Goal: Task Accomplishment & Management: Manage account settings

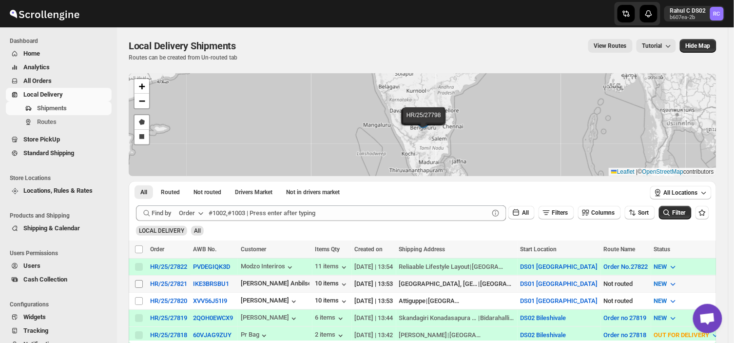
click at [138, 280] on input "Select shipment" at bounding box center [139, 284] width 8 height 8
checkbox input "true"
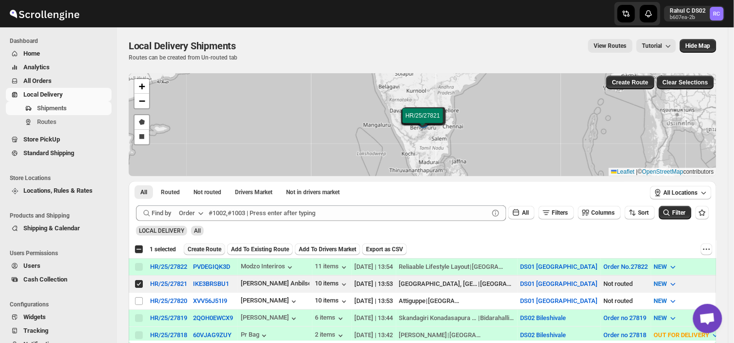
click at [217, 246] on span "Create Route" at bounding box center [205, 249] width 34 height 8
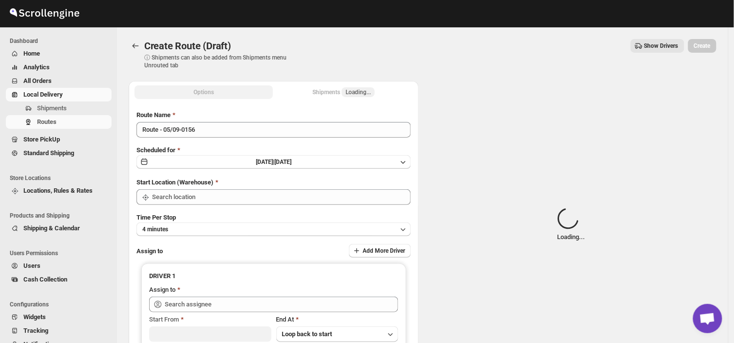
type input "DS01 [GEOGRAPHIC_DATA]"
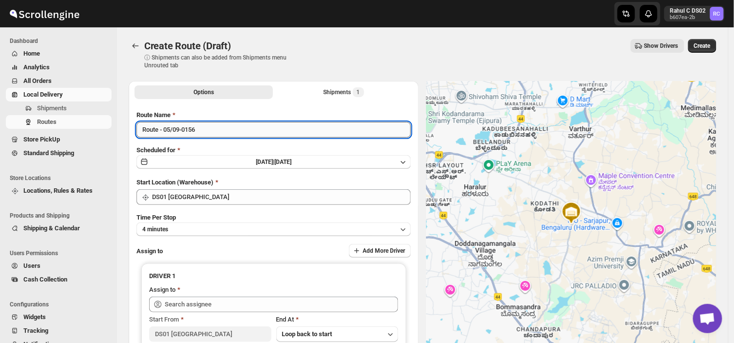
click at [203, 126] on input "Route - 05/09-0156" at bounding box center [274, 130] width 275 height 16
type input "R"
type input "Order no 27821"
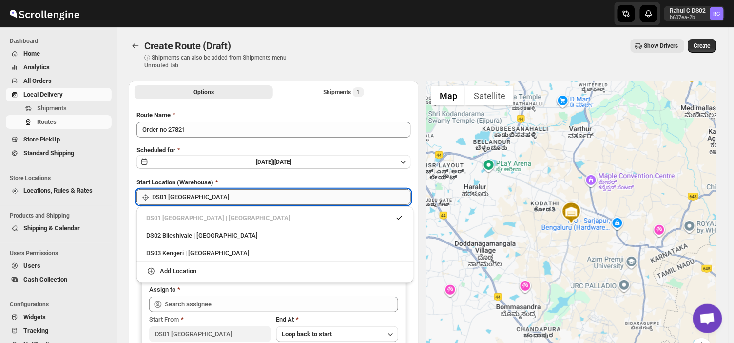
click at [233, 200] on input "DS01 [GEOGRAPHIC_DATA]" at bounding box center [281, 197] width 259 height 16
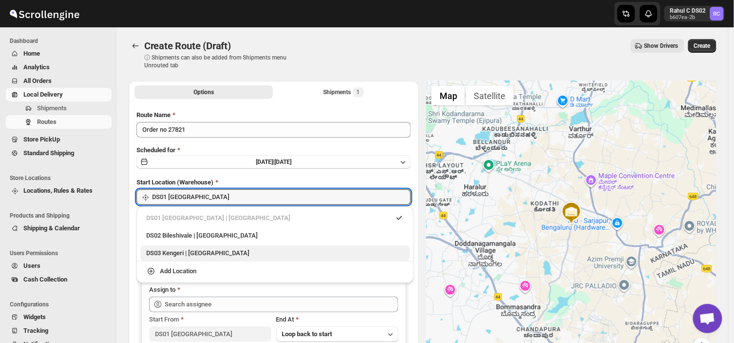
click at [178, 252] on div "DS03 Kengeri | [GEOGRAPHIC_DATA]" at bounding box center [275, 253] width 258 height 10
type input "DS03 Kengeri"
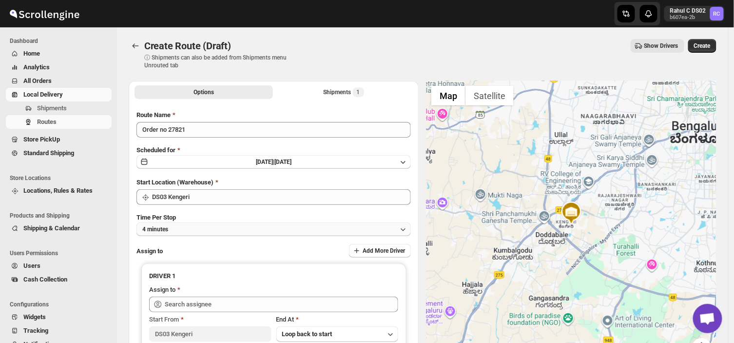
click at [176, 228] on button "4 minutes" at bounding box center [274, 229] width 275 height 14
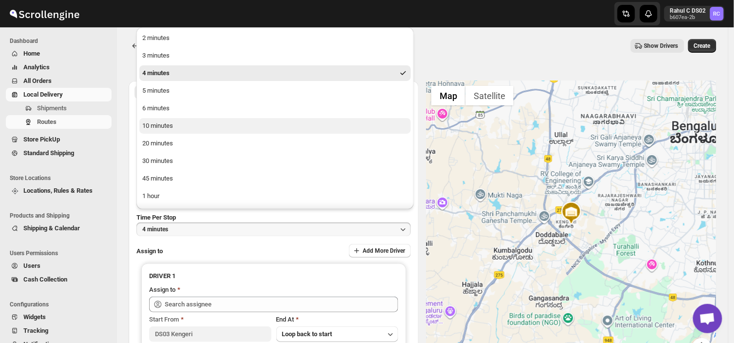
click at [162, 124] on div "10 minutes" at bounding box center [157, 126] width 31 height 10
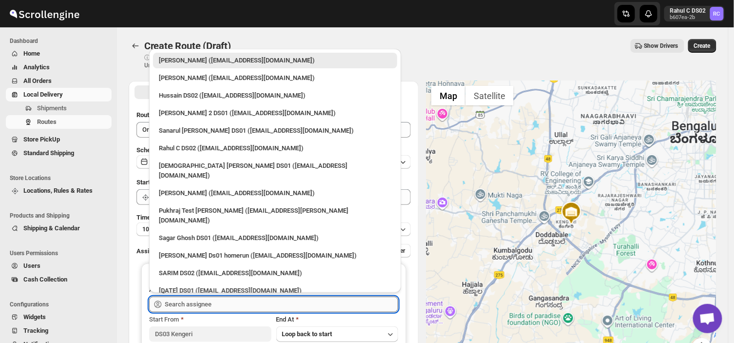
click at [206, 300] on input "text" at bounding box center [282, 304] width 234 height 16
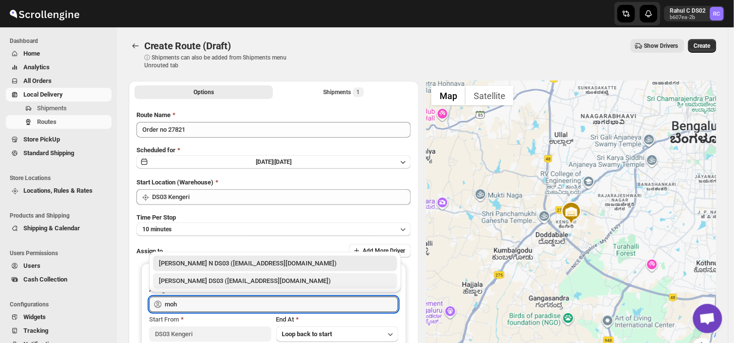
click at [206, 279] on div "[PERSON_NAME] DS03 ([EMAIL_ADDRESS][DOMAIN_NAME])" at bounding box center [275, 281] width 233 height 10
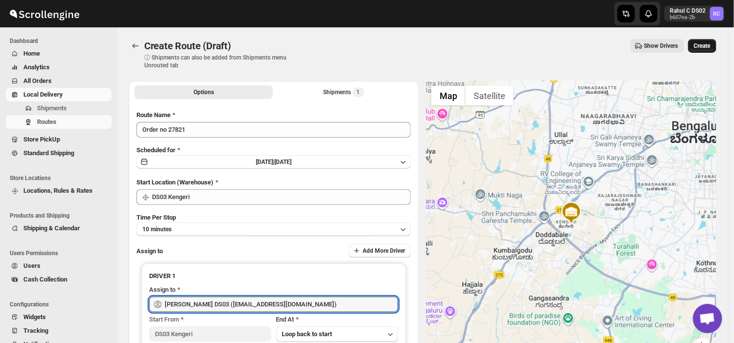
type input "[PERSON_NAME] DS03 ([EMAIL_ADDRESS][DOMAIN_NAME])"
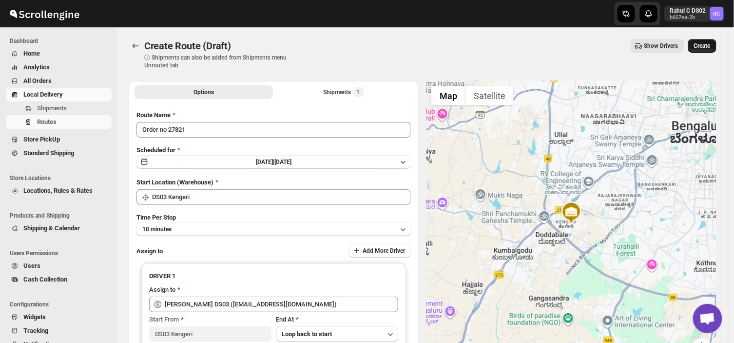
click at [710, 42] on span "Create" at bounding box center [702, 46] width 17 height 8
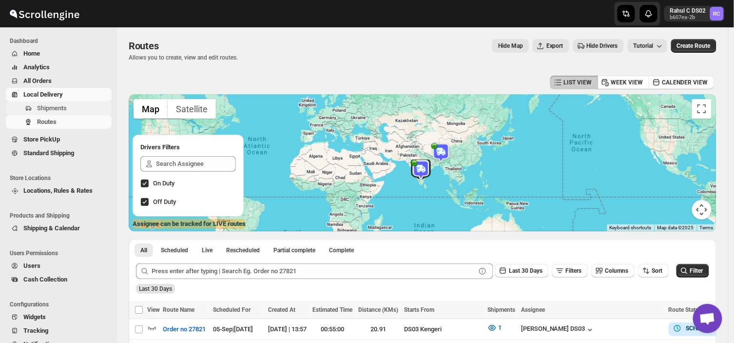
click at [60, 106] on span "Shipments" at bounding box center [52, 107] width 30 height 7
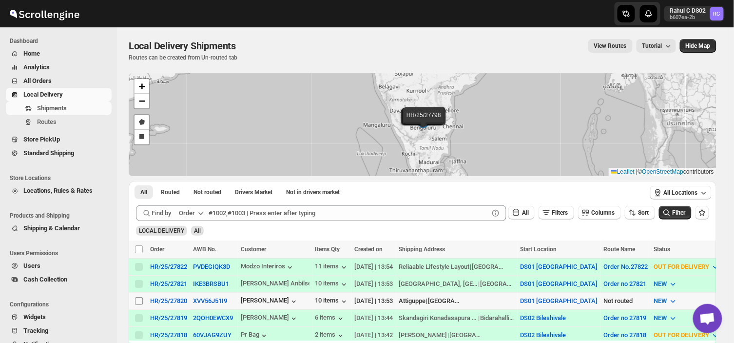
click at [138, 299] on input "Select shipment" at bounding box center [139, 301] width 8 height 8
checkbox input "true"
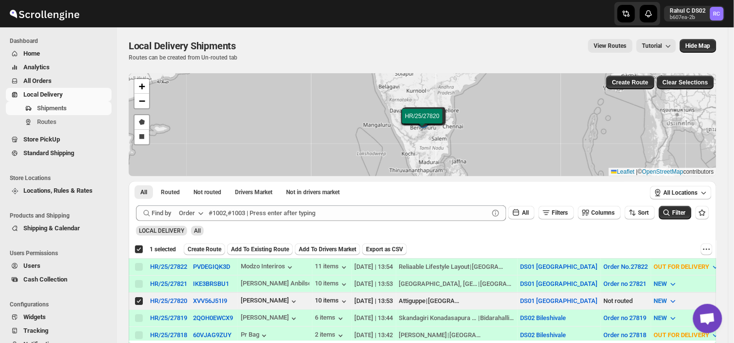
click at [201, 242] on div "Deselect shipment 1 selected Create Route Add To Existing Route Add To Drivers …" at bounding box center [423, 249] width 588 height 18
click at [200, 250] on span "Create Route" at bounding box center [205, 249] width 34 height 8
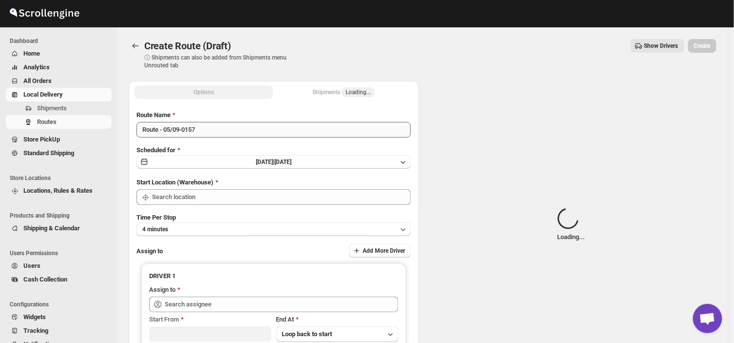
type input "DS01 [GEOGRAPHIC_DATA]"
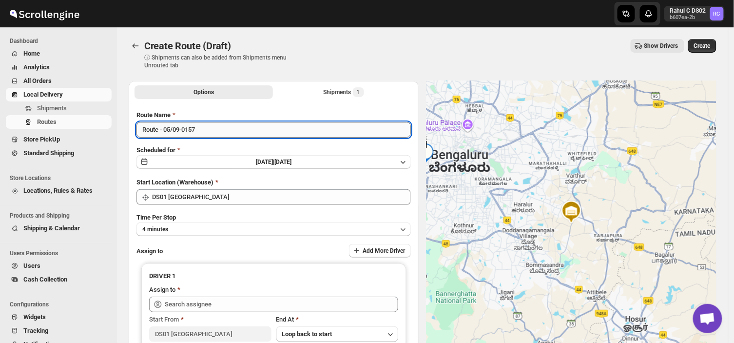
click at [201, 129] on input "Route - 05/09-0157" at bounding box center [274, 130] width 275 height 16
type input "R"
type input "Order no 27820"
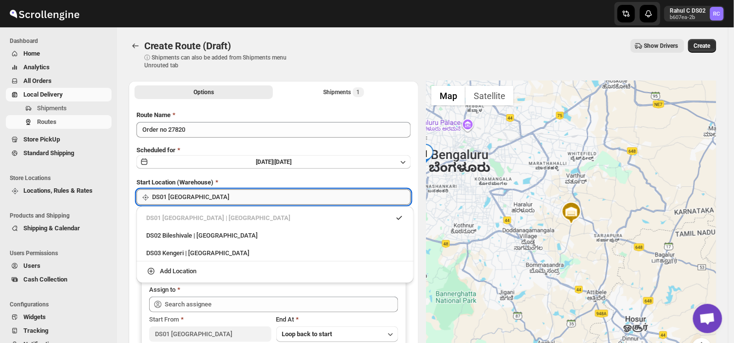
click at [216, 198] on input "DS01 [GEOGRAPHIC_DATA]" at bounding box center [281, 197] width 259 height 16
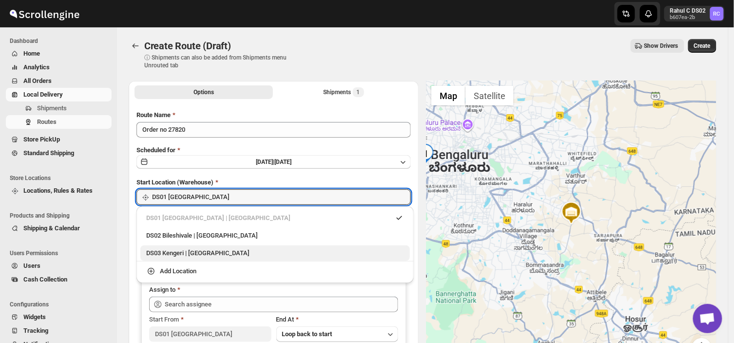
click at [179, 254] on div "DS03 Kengeri | [GEOGRAPHIC_DATA]" at bounding box center [275, 253] width 258 height 10
type input "DS03 Kengeri"
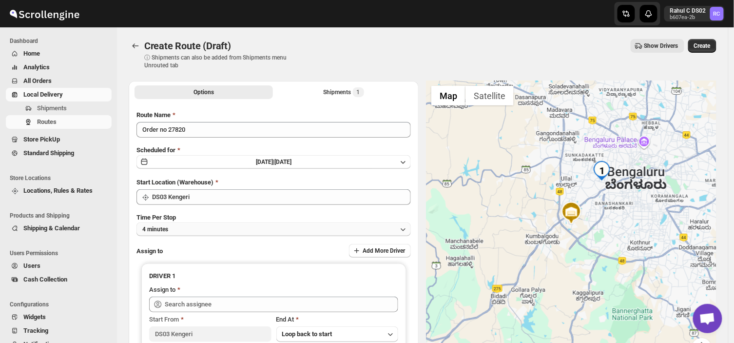
click at [179, 225] on button "4 minutes" at bounding box center [274, 229] width 275 height 14
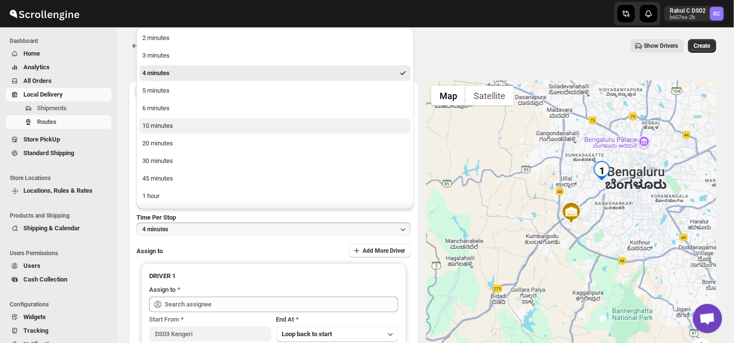
click at [154, 125] on div "10 minutes" at bounding box center [157, 126] width 31 height 10
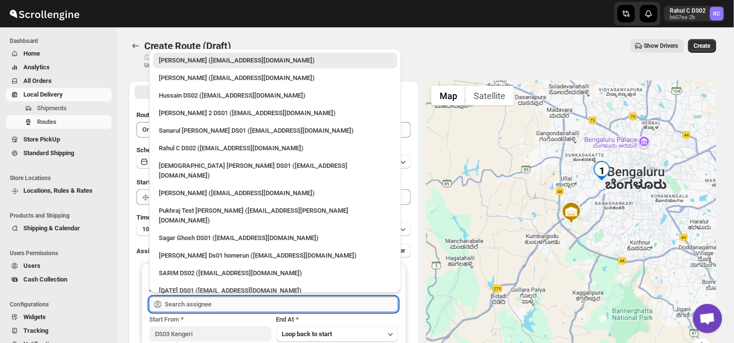
click at [219, 304] on input "text" at bounding box center [282, 304] width 234 height 16
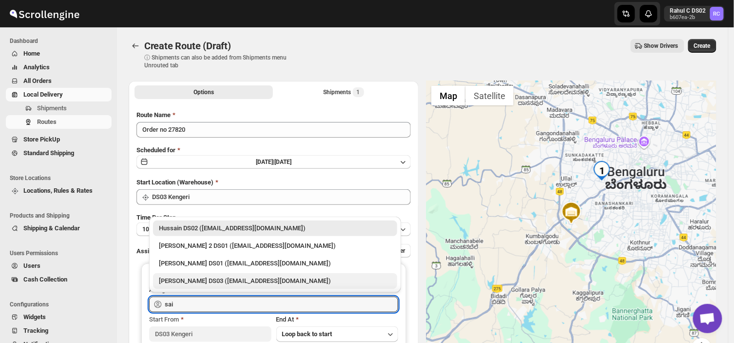
click at [198, 281] on div "[PERSON_NAME] DS03 ([EMAIL_ADDRESS][DOMAIN_NAME])" at bounding box center [275, 281] width 233 height 10
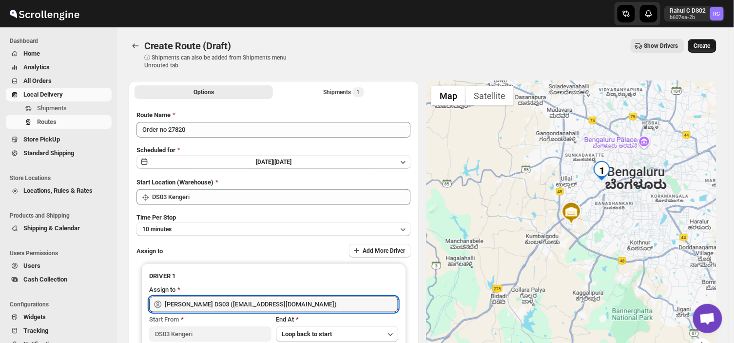
type input "[PERSON_NAME] DS03 ([EMAIL_ADDRESS][DOMAIN_NAME])"
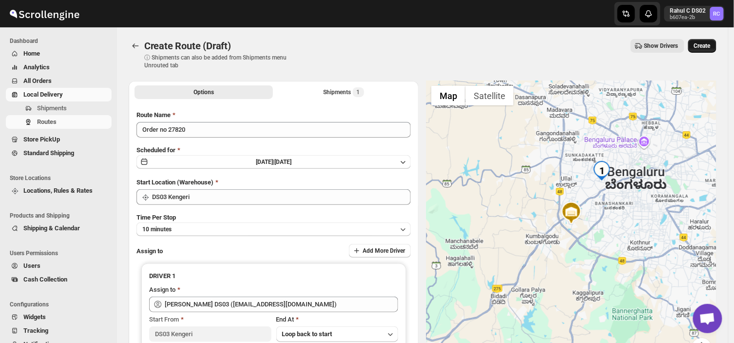
click at [708, 44] on span "Create" at bounding box center [702, 46] width 17 height 8
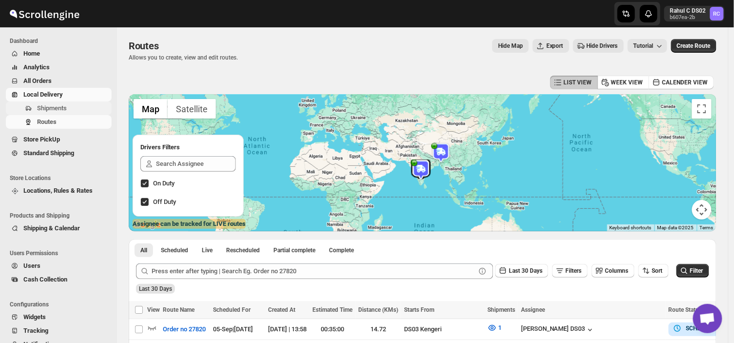
click at [67, 109] on span "Shipments" at bounding box center [73, 108] width 73 height 10
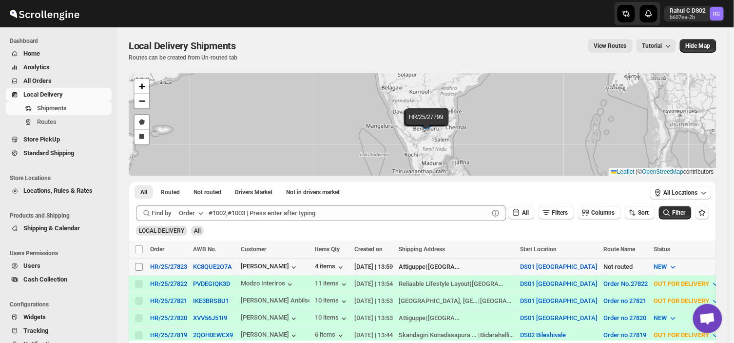
click at [137, 266] on input "Select shipment" at bounding box center [139, 267] width 8 height 8
checkbox input "true"
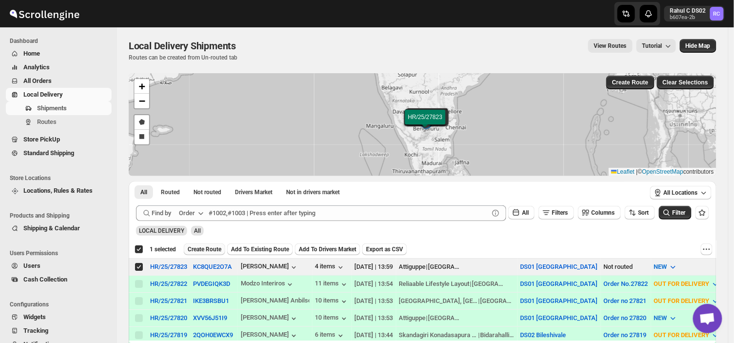
click at [200, 247] on span "Create Route" at bounding box center [205, 249] width 34 height 8
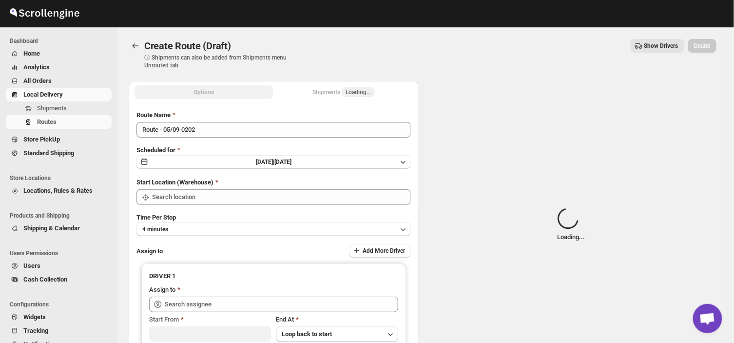
type input "DS01 [GEOGRAPHIC_DATA]"
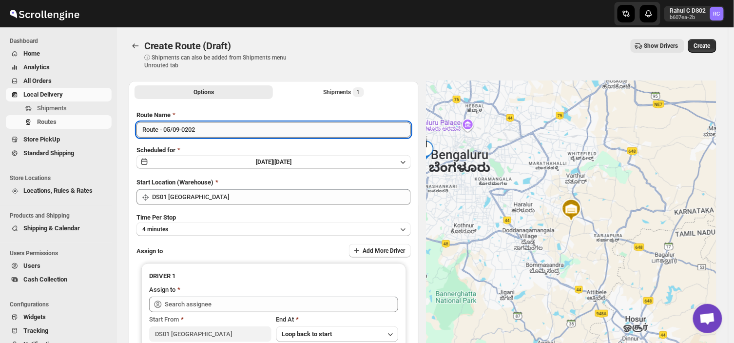
click at [200, 129] on input "Route - 05/09-0202" at bounding box center [274, 130] width 275 height 16
type input "R"
type input "Order no 27823"
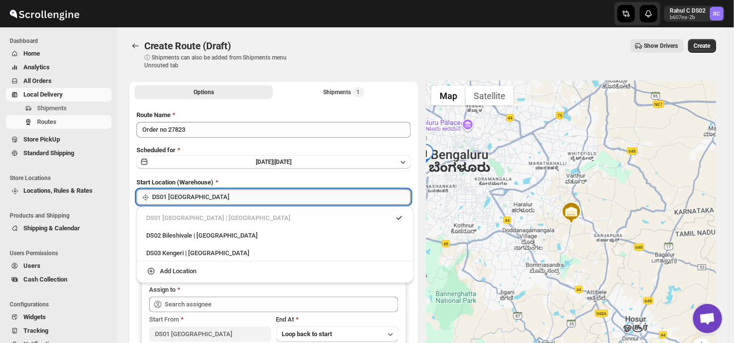
click at [213, 198] on input "DS01 [GEOGRAPHIC_DATA]" at bounding box center [281, 197] width 259 height 16
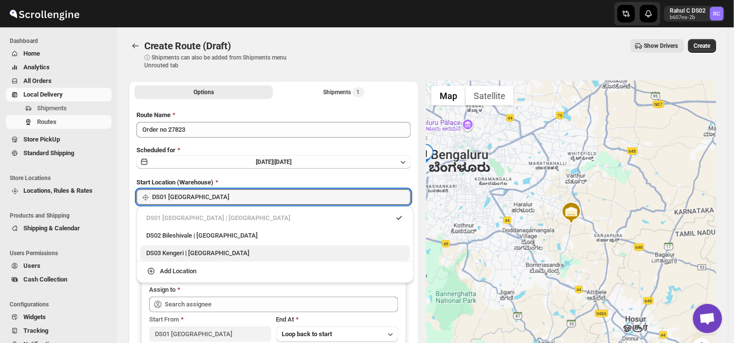
click at [173, 252] on div "DS03 Kengeri | [GEOGRAPHIC_DATA]" at bounding box center [275, 253] width 258 height 10
type input "DS03 Kengeri"
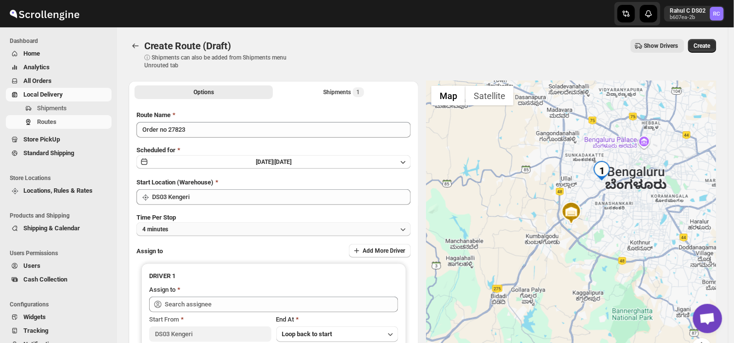
click at [178, 227] on button "4 minutes" at bounding box center [274, 229] width 275 height 14
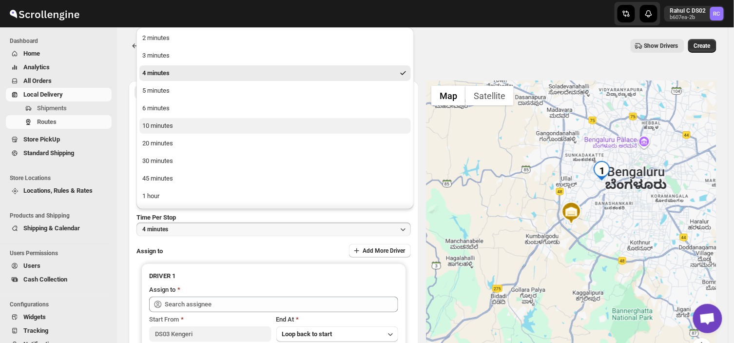
click at [158, 122] on div "10 minutes" at bounding box center [157, 126] width 31 height 10
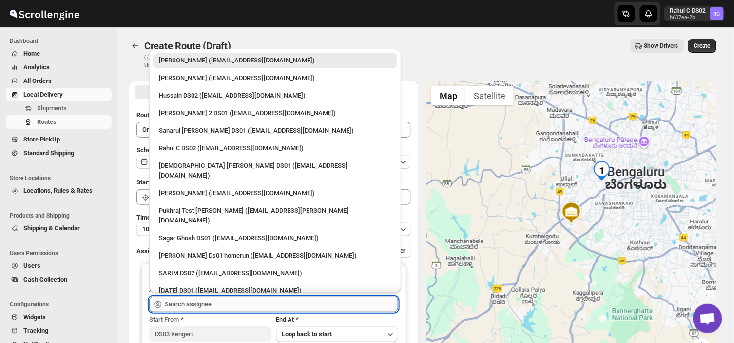
click at [204, 300] on input "text" at bounding box center [282, 304] width 234 height 16
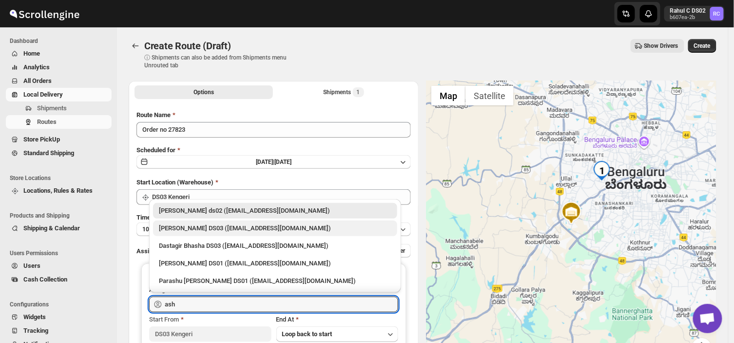
click at [192, 229] on div "[PERSON_NAME] DS03 ([EMAIL_ADDRESS][DOMAIN_NAME])" at bounding box center [275, 228] width 233 height 10
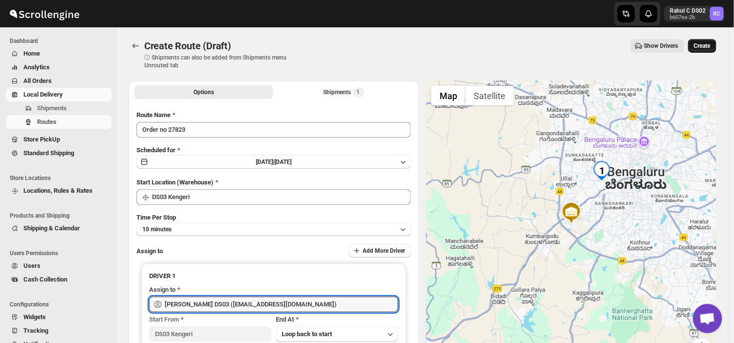
type input "[PERSON_NAME] DS03 ([EMAIL_ADDRESS][DOMAIN_NAME])"
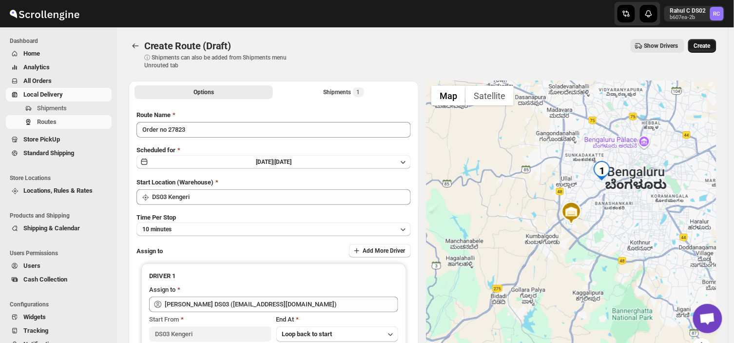
click at [706, 41] on button "Create" at bounding box center [703, 46] width 28 height 14
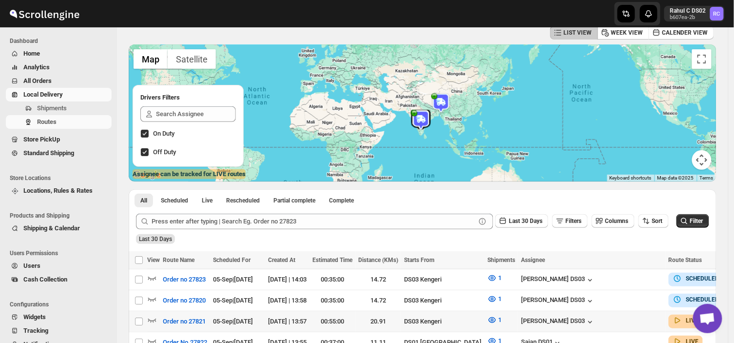
scroll to position [52, 0]
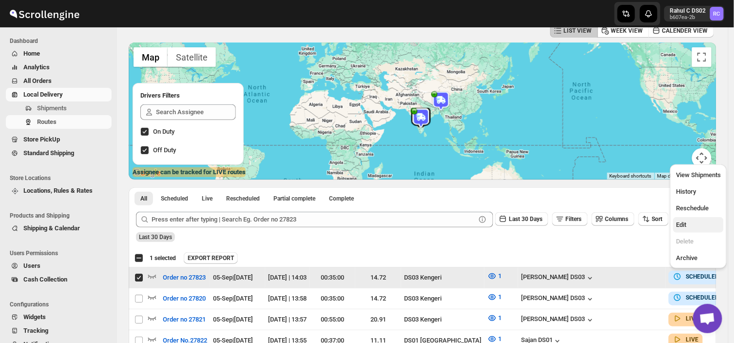
click at [684, 222] on span "Edit" at bounding box center [681, 224] width 10 height 7
checkbox input "false"
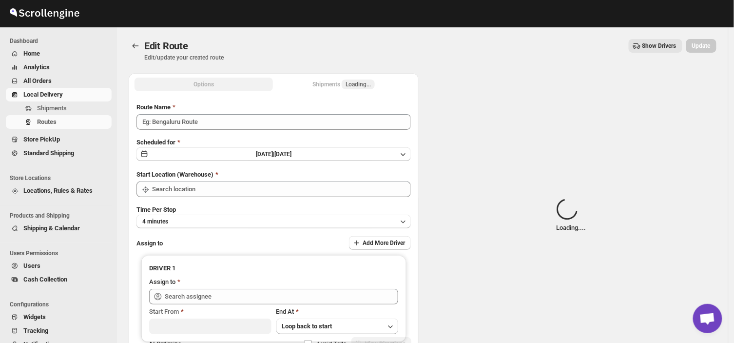
type input "Order no 27823"
type input "DS03 Kengeri"
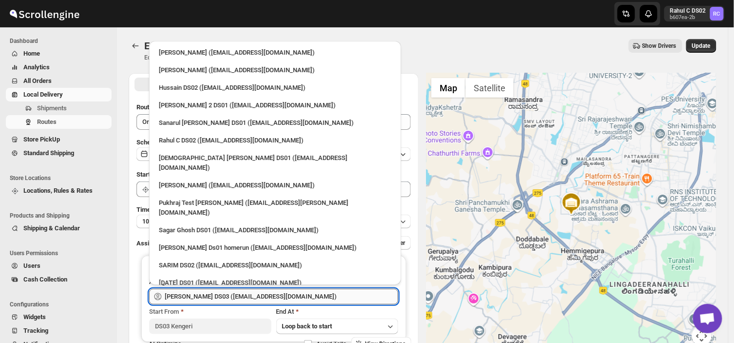
click at [289, 297] on input "[PERSON_NAME] DS03 ([EMAIL_ADDRESS][DOMAIN_NAME])" at bounding box center [282, 297] width 234 height 16
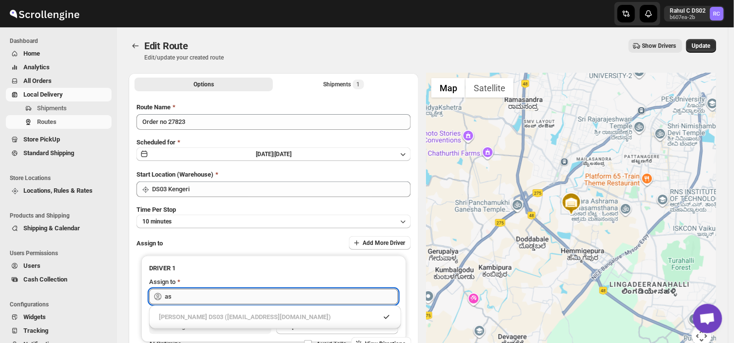
type input "a"
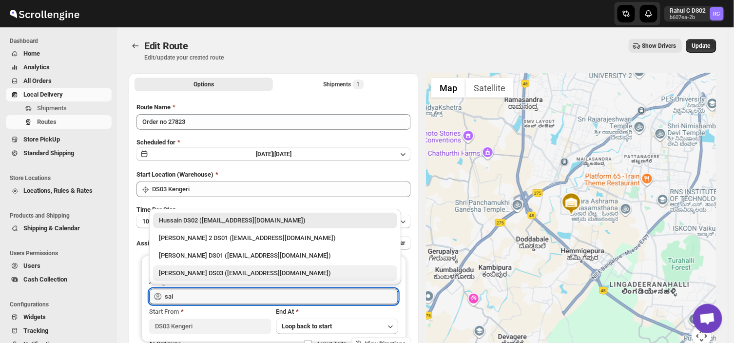
click at [203, 271] on div "[PERSON_NAME] DS03 ([EMAIL_ADDRESS][DOMAIN_NAME])" at bounding box center [275, 273] width 233 height 10
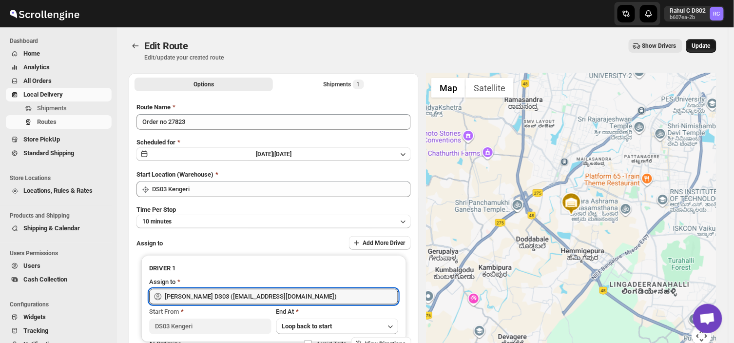
type input "[PERSON_NAME] DS03 ([EMAIL_ADDRESS][DOMAIN_NAME])"
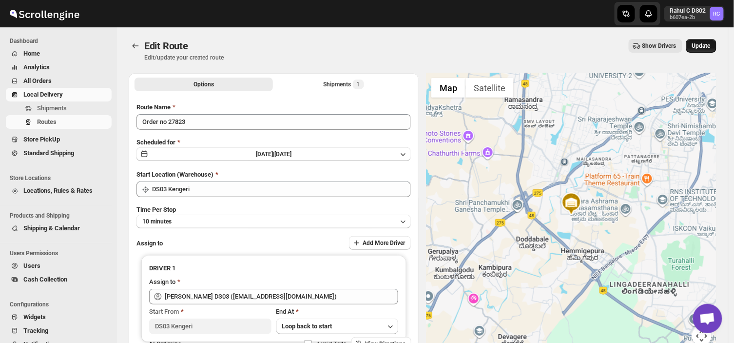
click at [708, 40] on button "Update" at bounding box center [702, 46] width 30 height 14
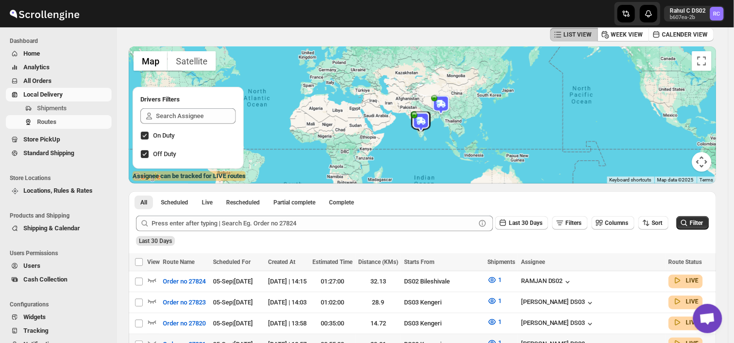
scroll to position [49, 0]
